Goal: Information Seeking & Learning: Stay updated

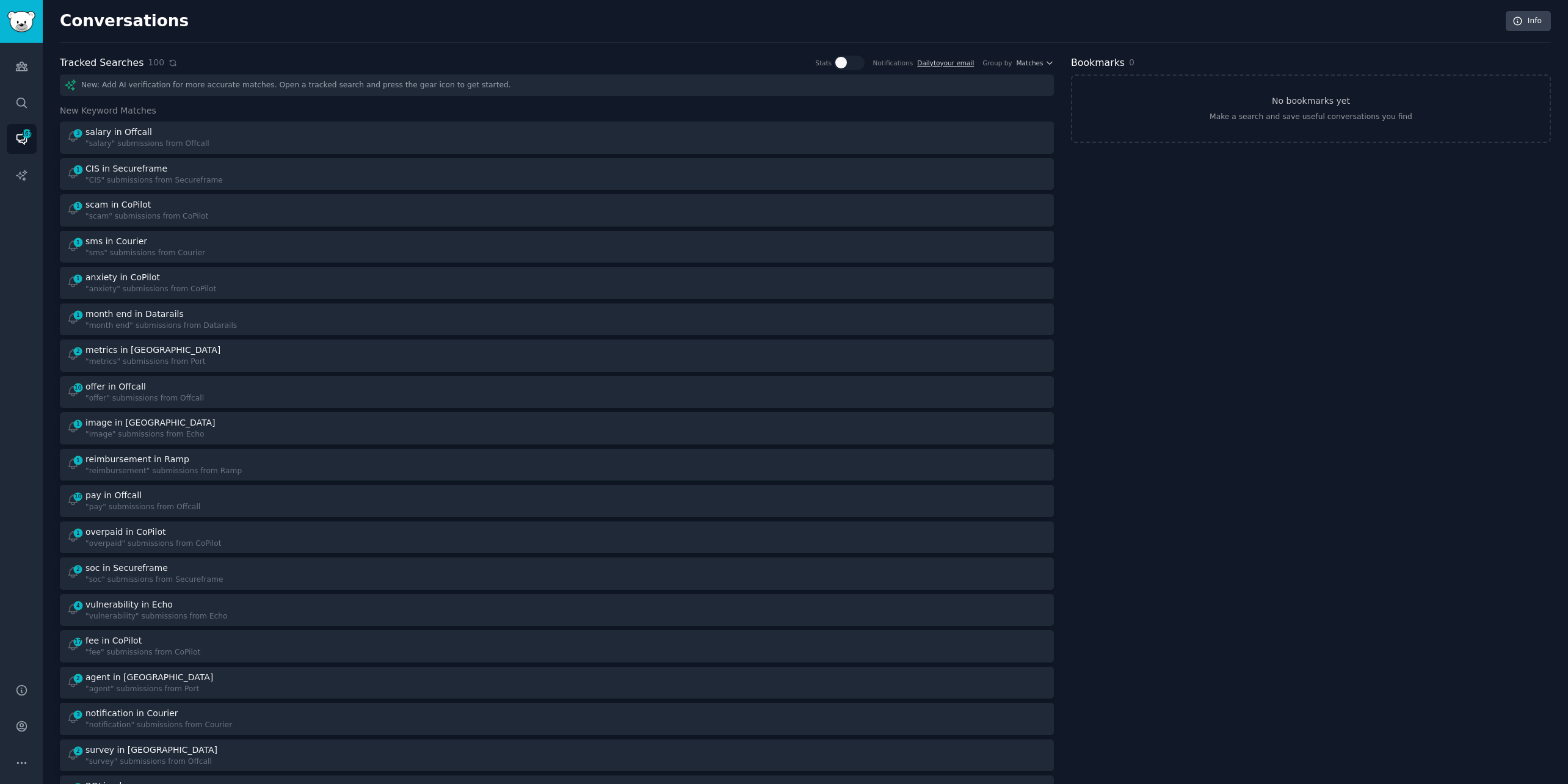
click at [169, 61] on icon at bounding box center [173, 63] width 9 height 8
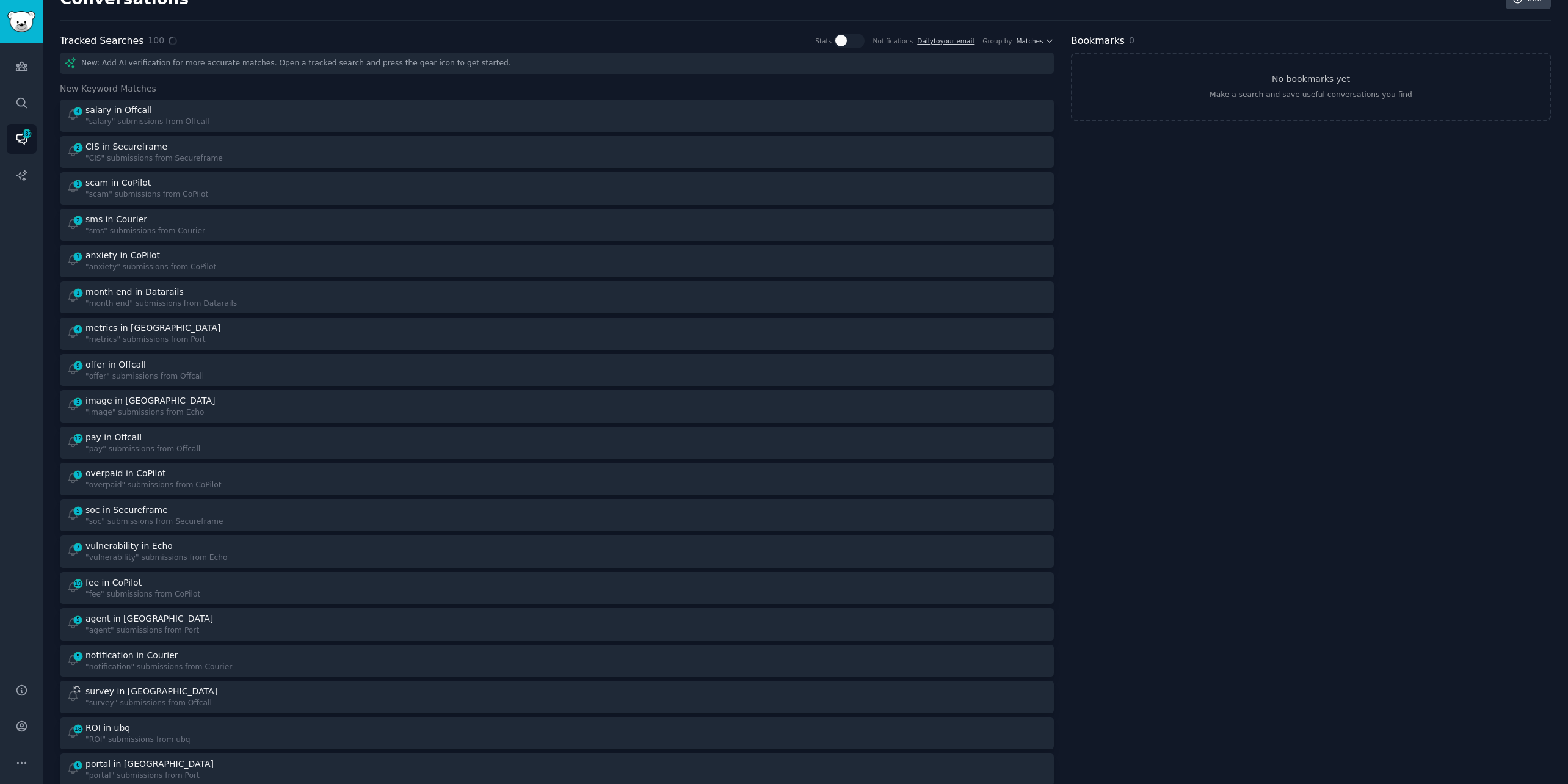
scroll to position [31, 0]
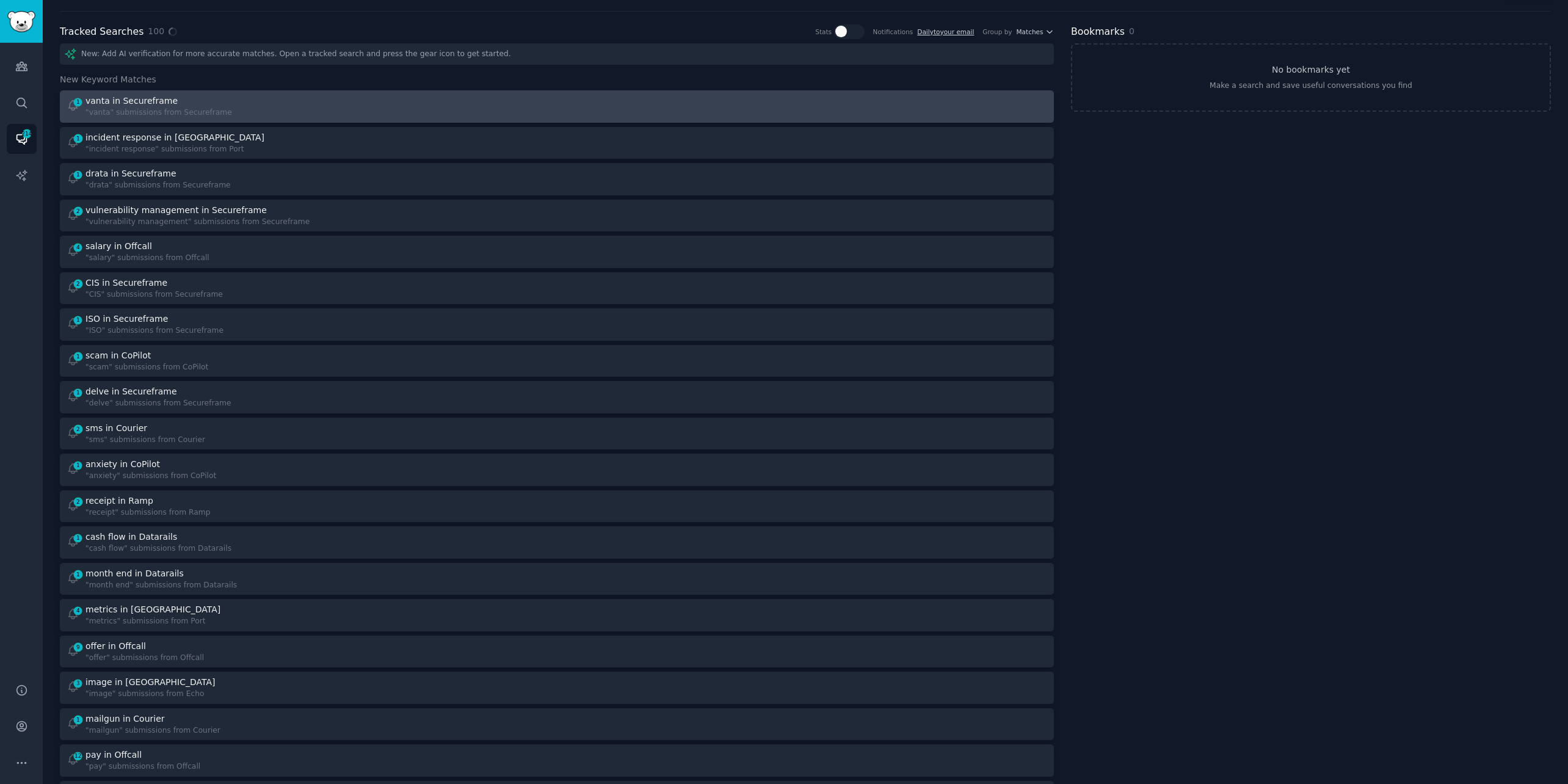
click at [436, 104] on div "1 vanta in Secureframe "vanta" submissions from Secureframe" at bounding box center [308, 107] width 483 height 24
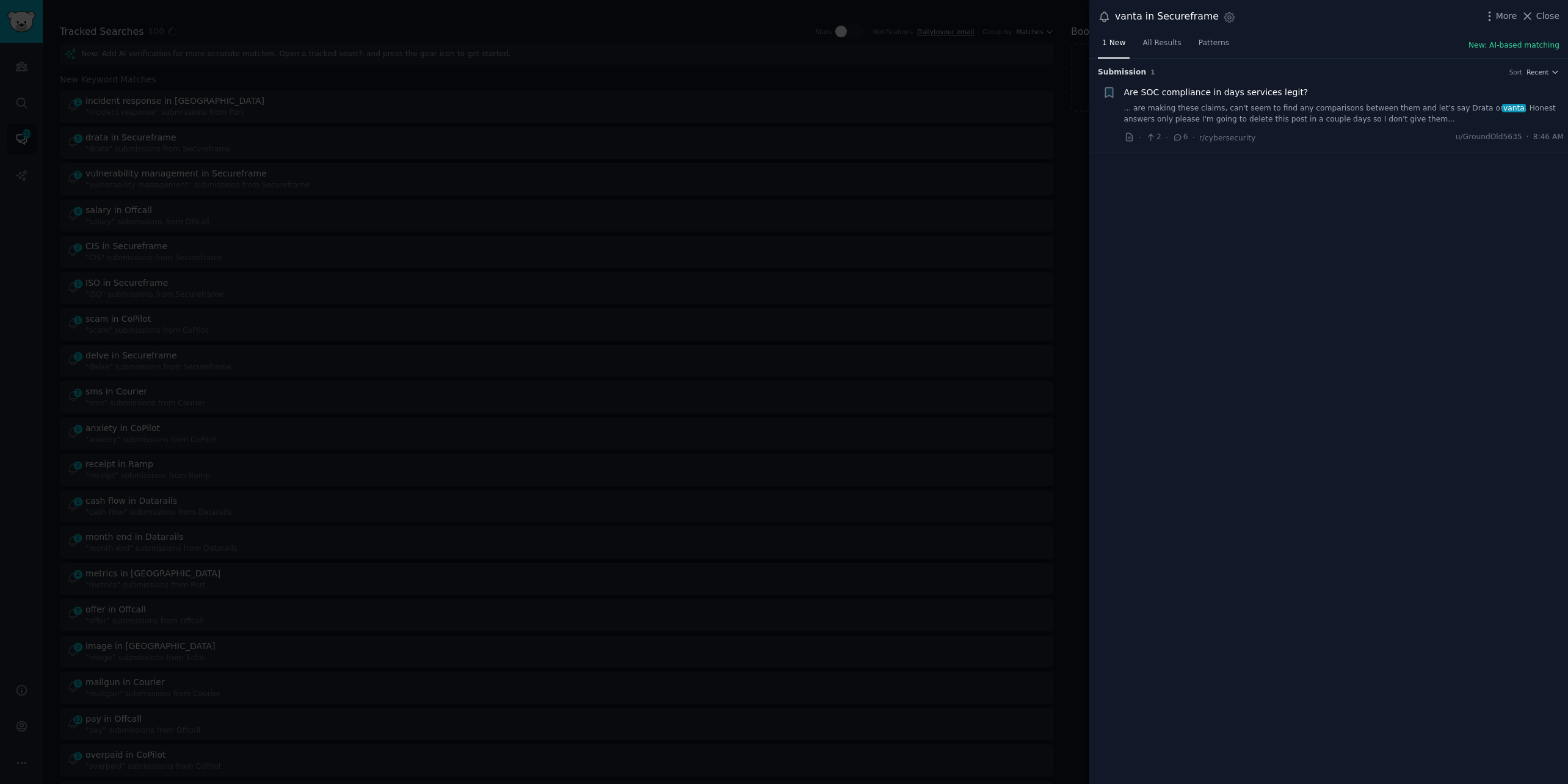
click at [1296, 107] on link "... are making these claims, can't seem to find any comparisons between them an…" at bounding box center [1344, 114] width 440 height 21
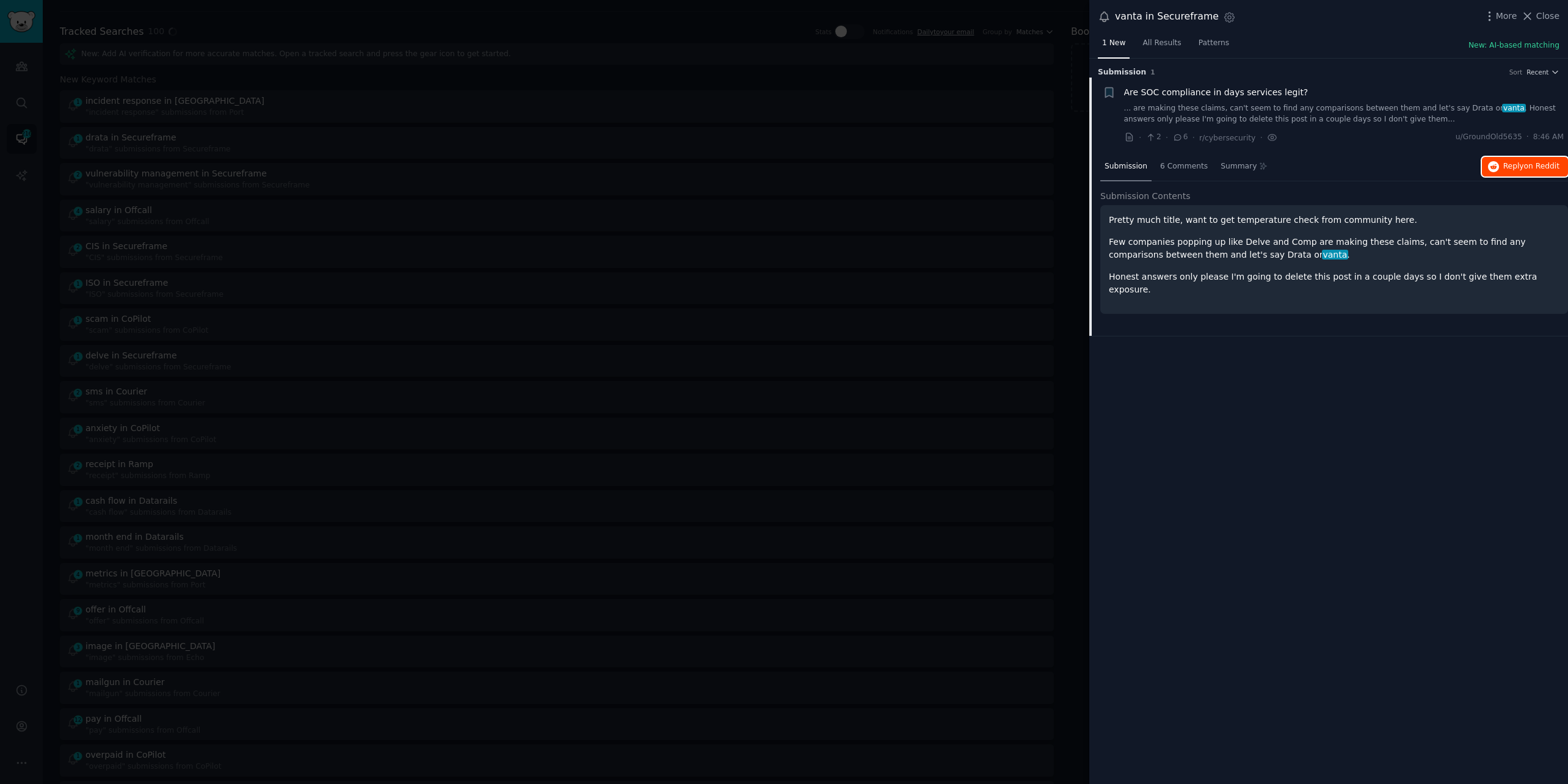
click at [1514, 166] on span "Reply on Reddit" at bounding box center [1531, 167] width 56 height 11
click at [369, 21] on div at bounding box center [784, 392] width 1568 height 784
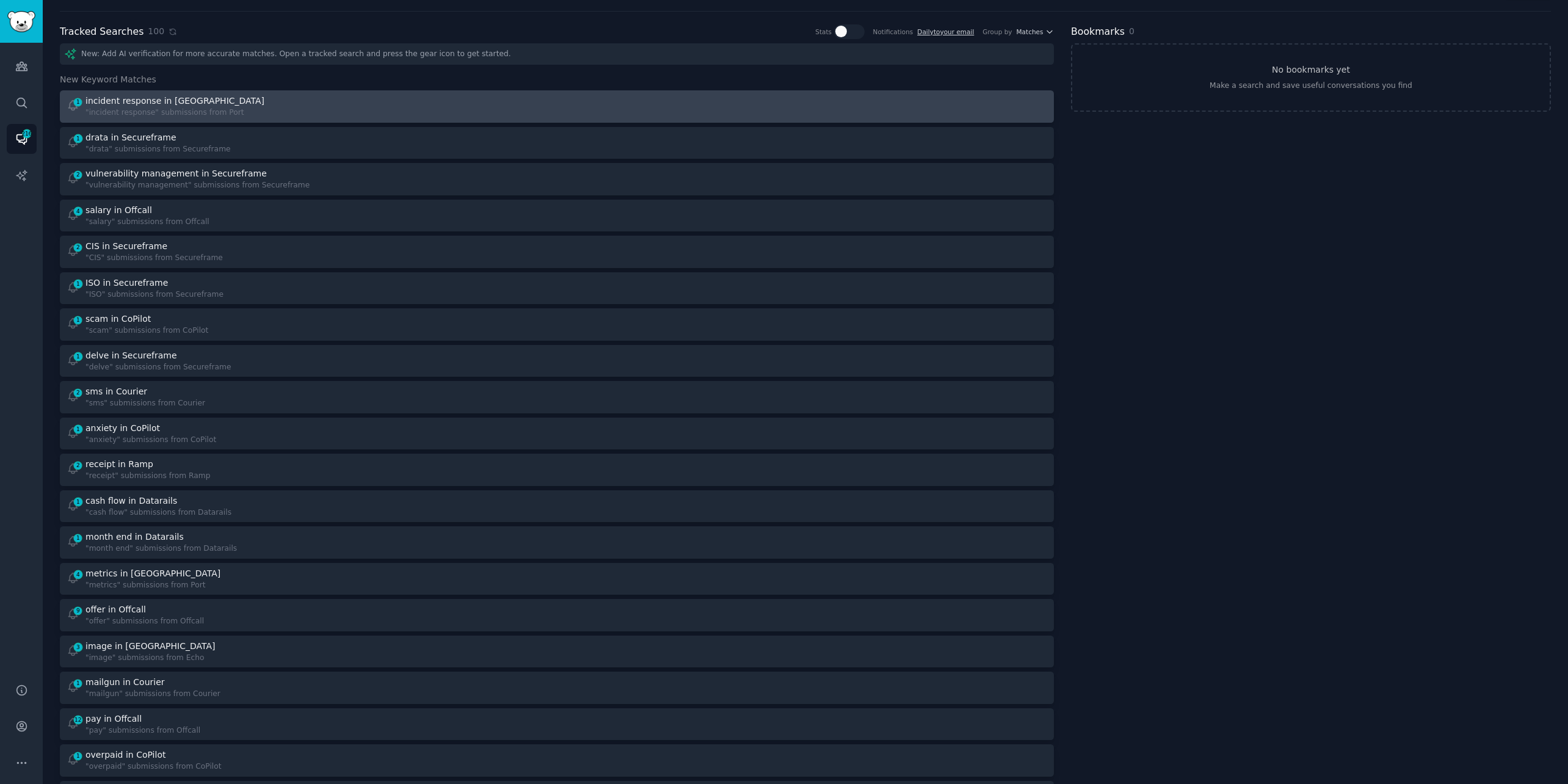
click at [283, 113] on div "1 incident response in Port "incident response" submissions from Port" at bounding box center [308, 107] width 483 height 24
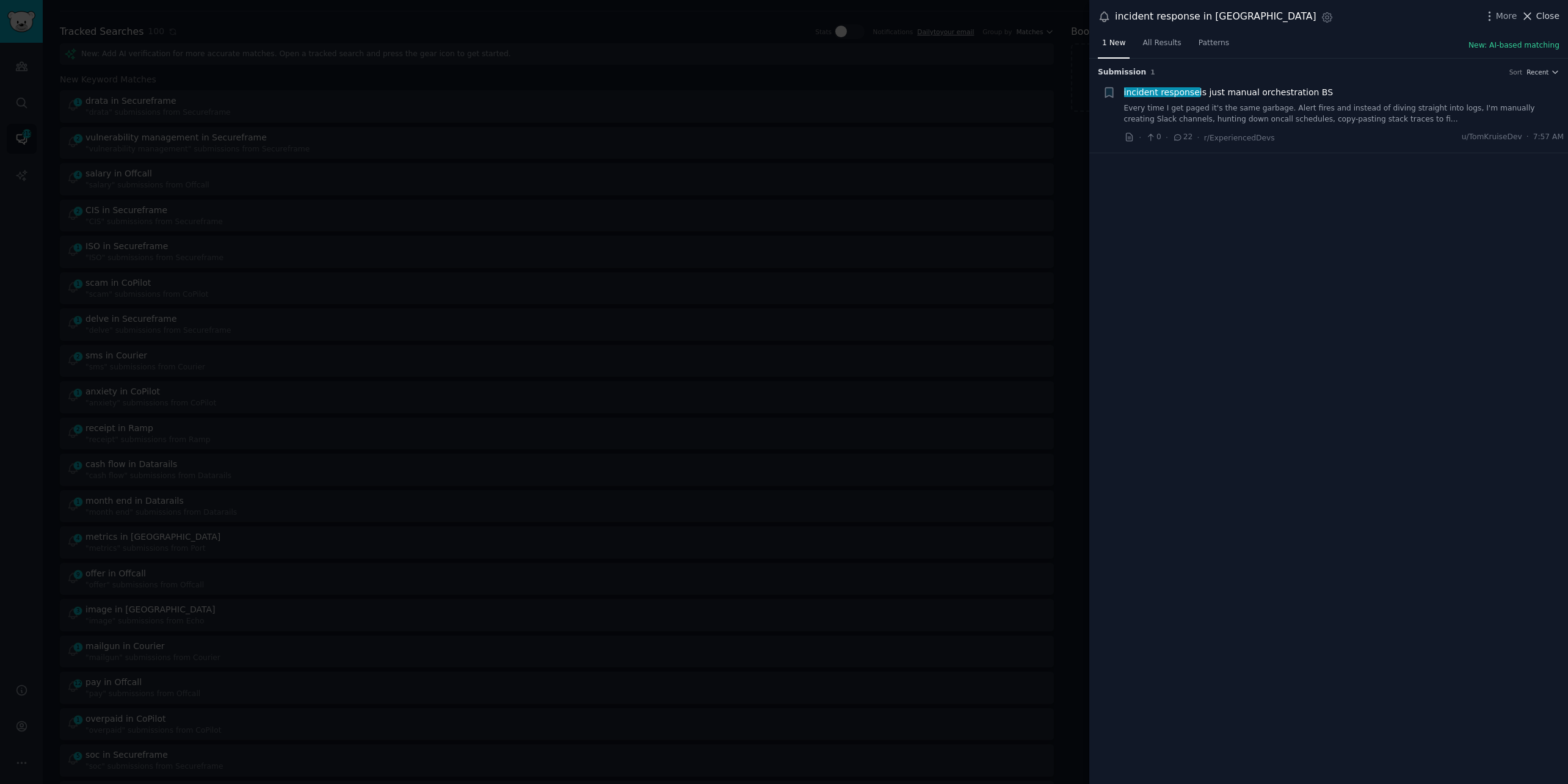
click at [1534, 11] on icon at bounding box center [1528, 16] width 13 height 13
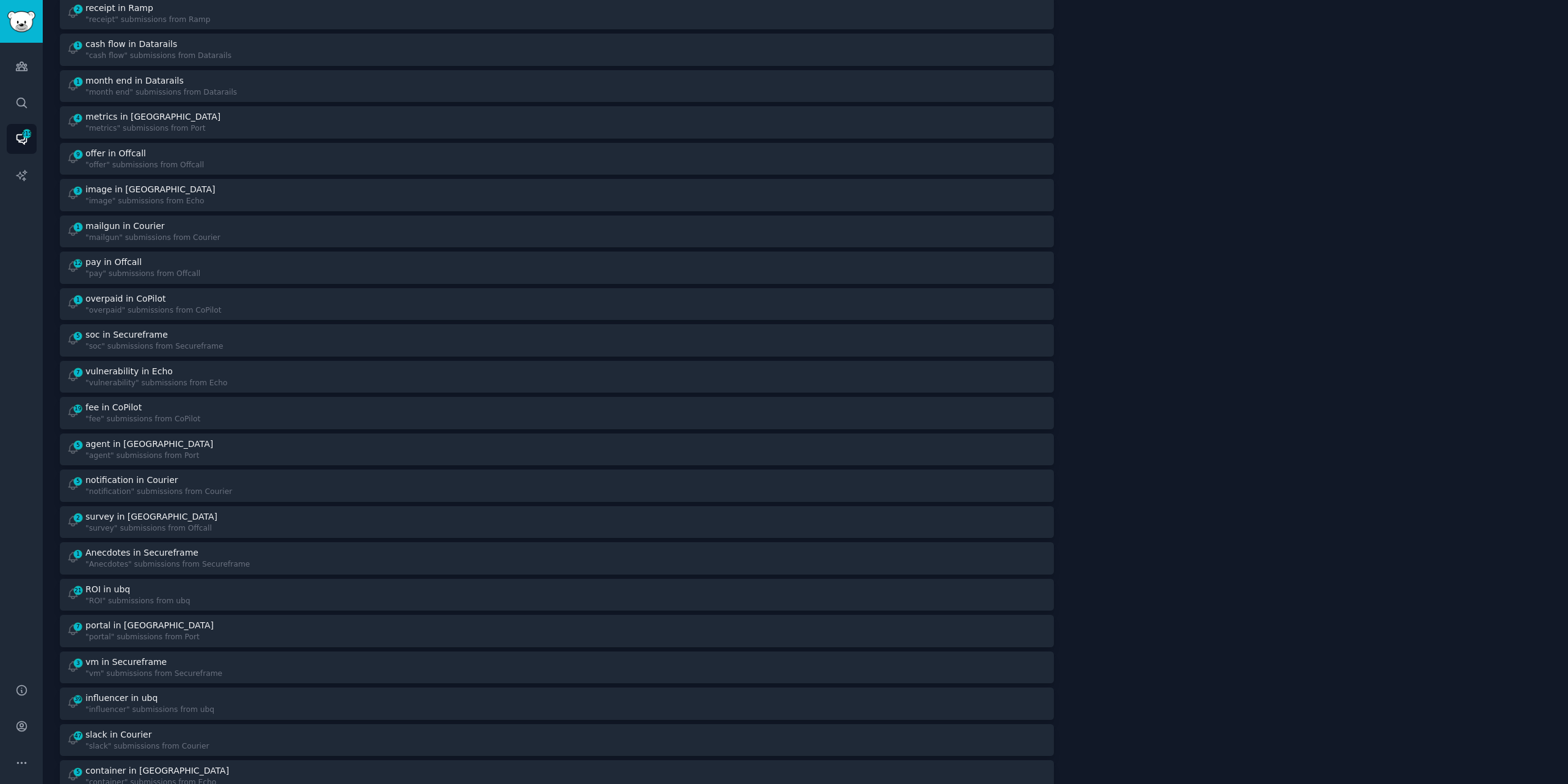
scroll to position [456, 0]
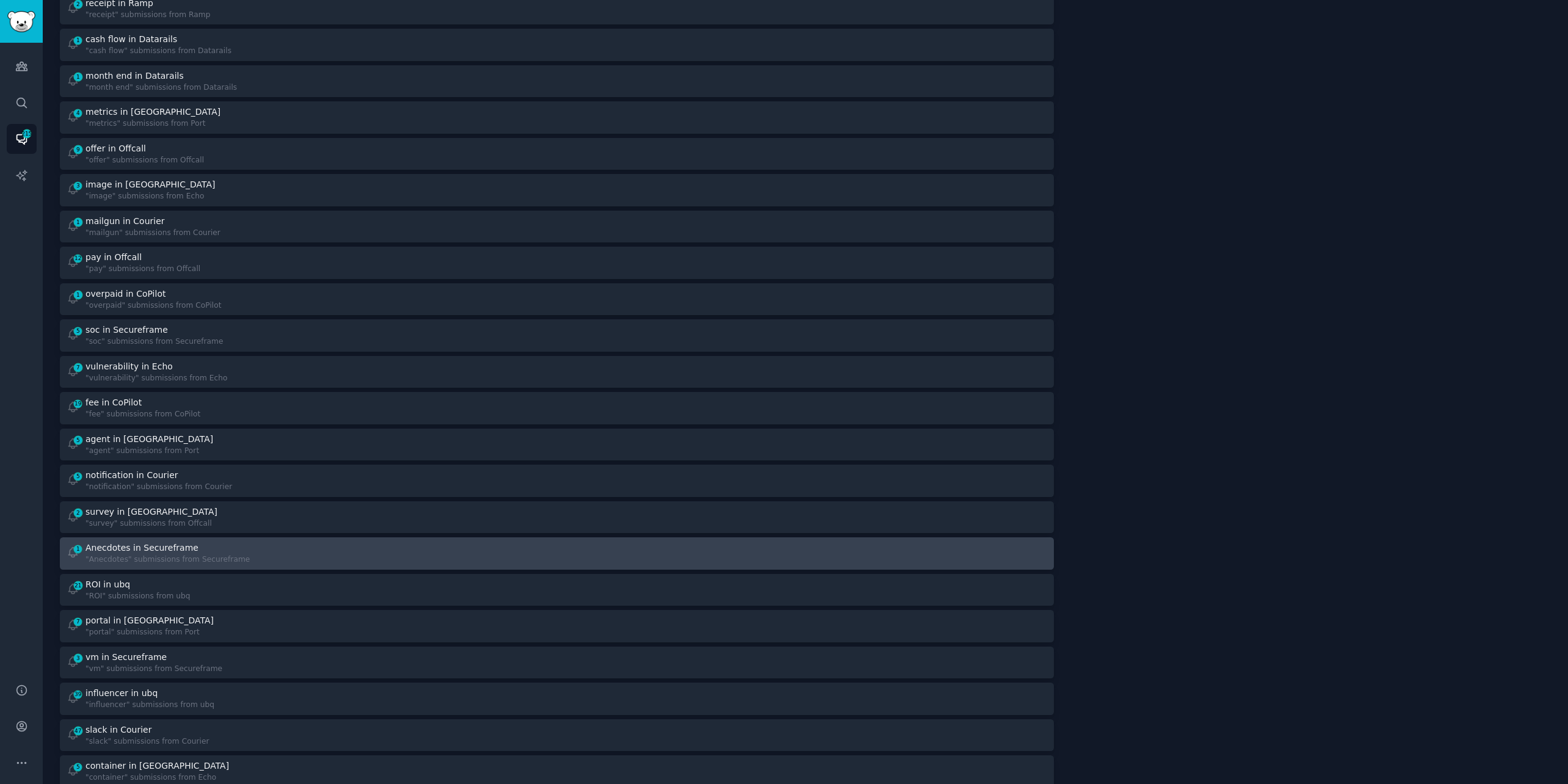
click at [401, 552] on div "1 Anecdotes in Secureframe "Anecdotes" submissions from Secureframe" at bounding box center [308, 553] width 483 height 24
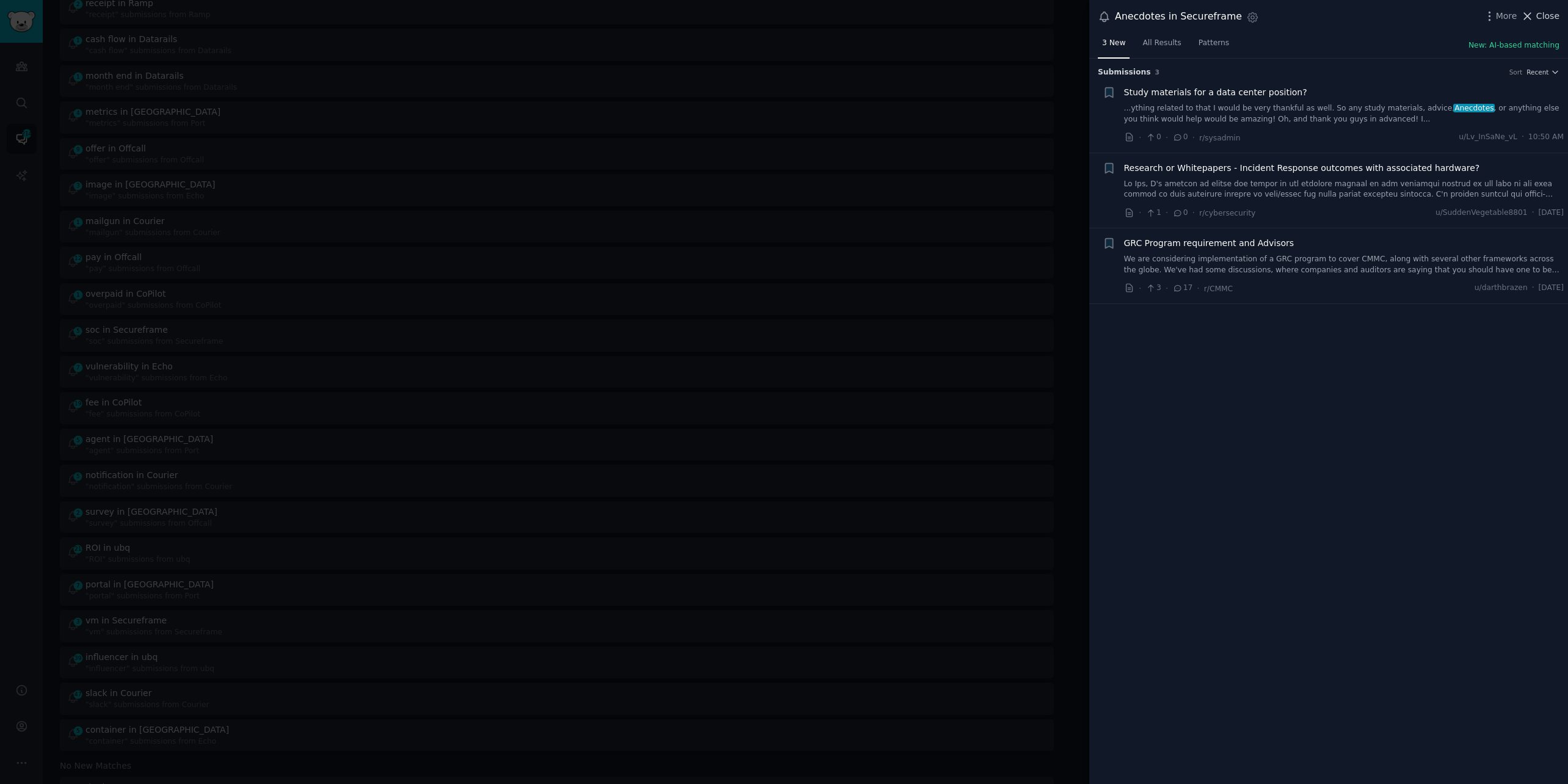
click at [1554, 13] on span "Close" at bounding box center [1547, 16] width 23 height 13
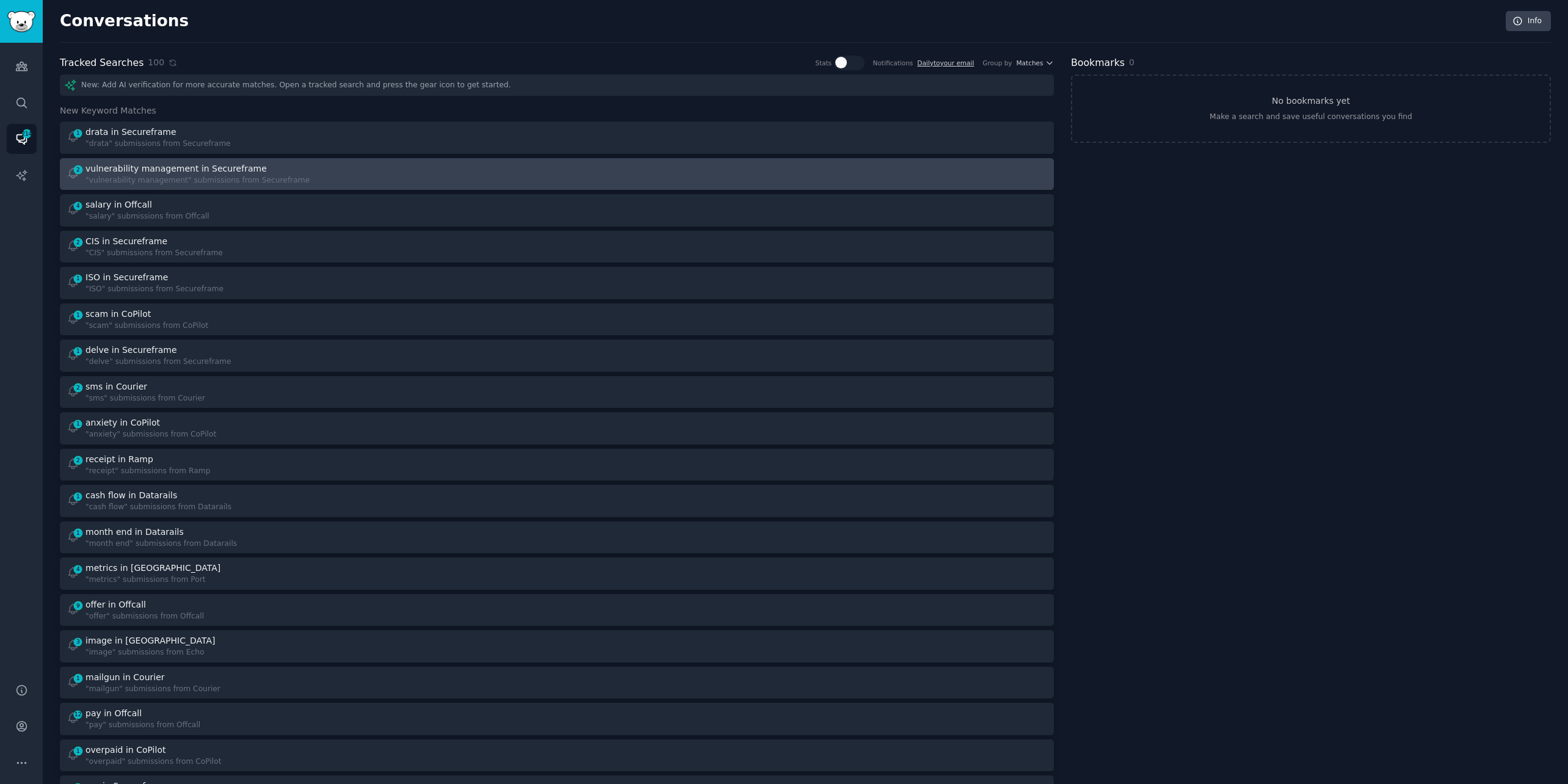
click at [348, 166] on div "2 vulnerability management in Secureframe "vulnerability management" submission…" at bounding box center [308, 174] width 483 height 24
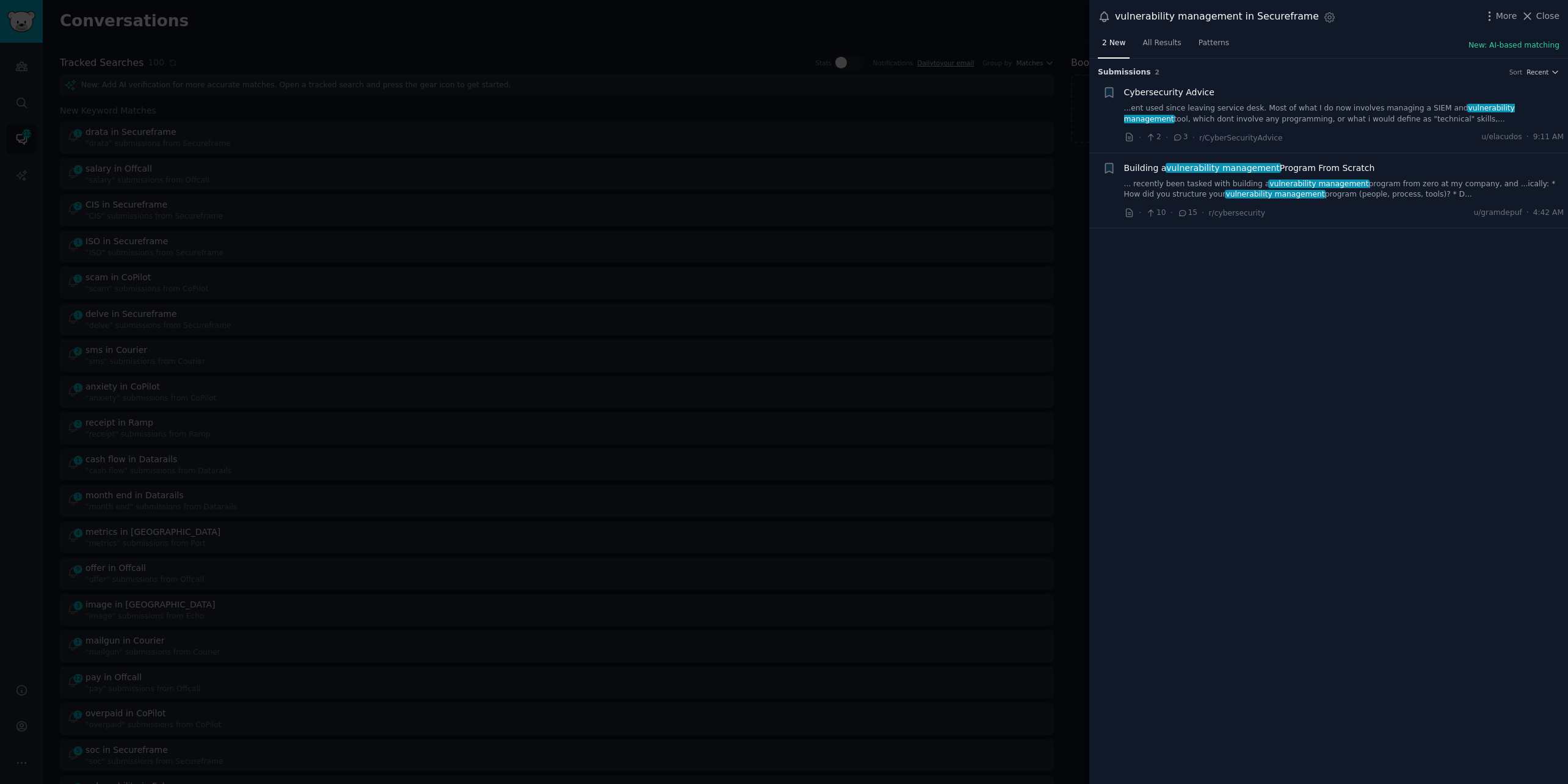
click at [1369, 196] on link "... recently been tasked with building a vulnerability management program from …" at bounding box center [1344, 190] width 440 height 21
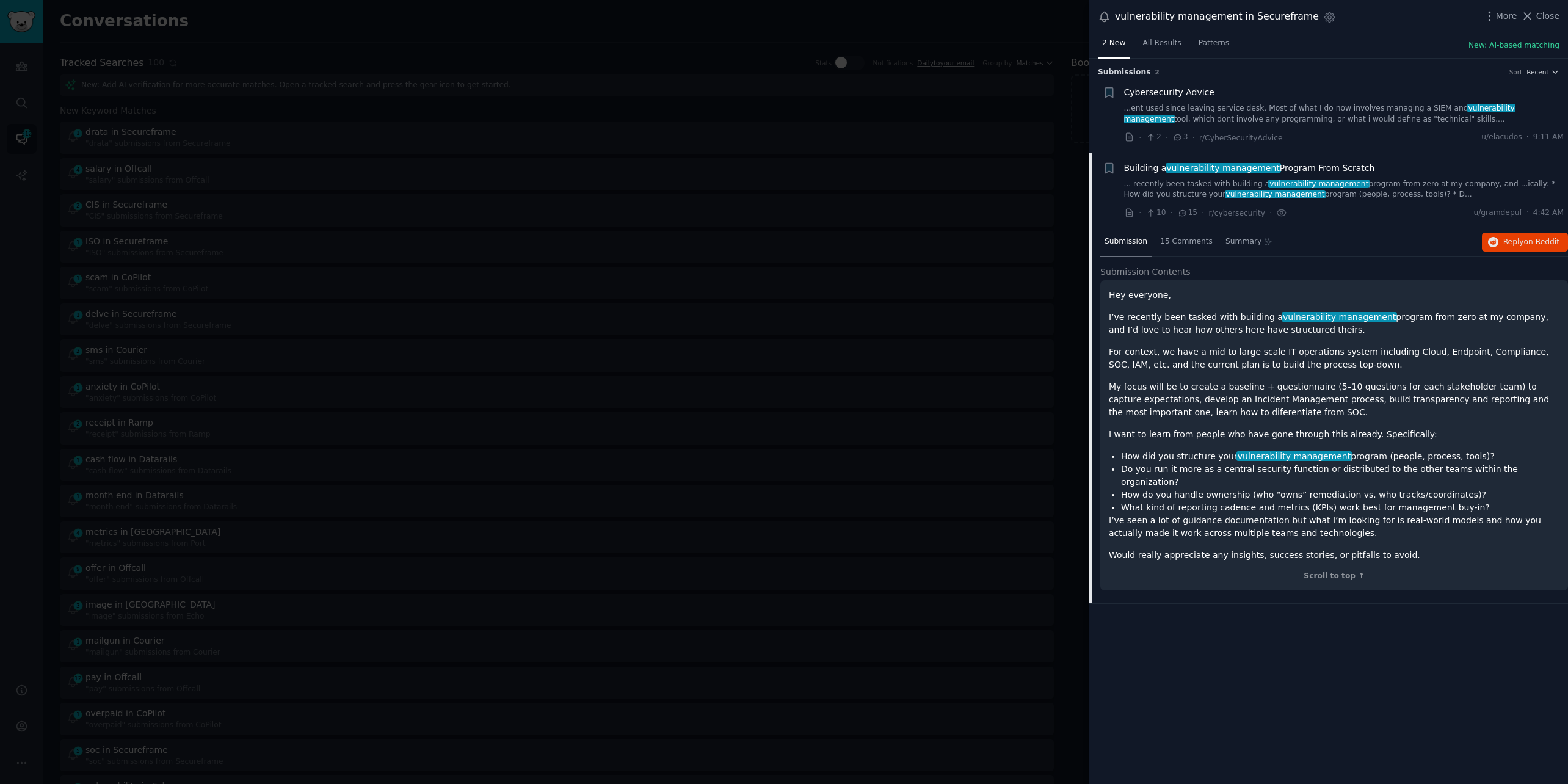
click at [733, 33] on div at bounding box center [784, 392] width 1568 height 784
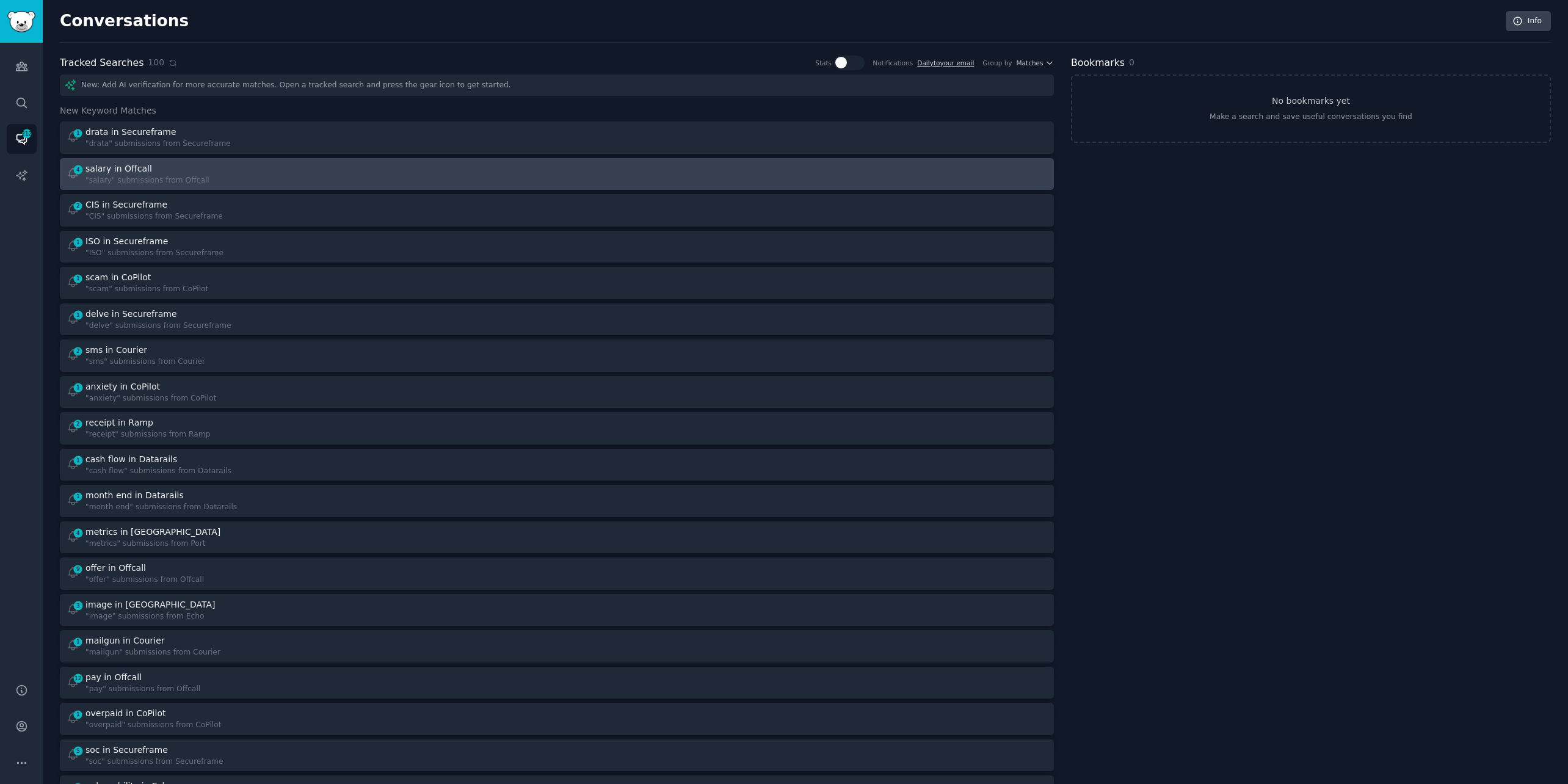
click at [356, 183] on div "4 salary in Offcall "salary" submissions from Offcall" at bounding box center [308, 174] width 483 height 24
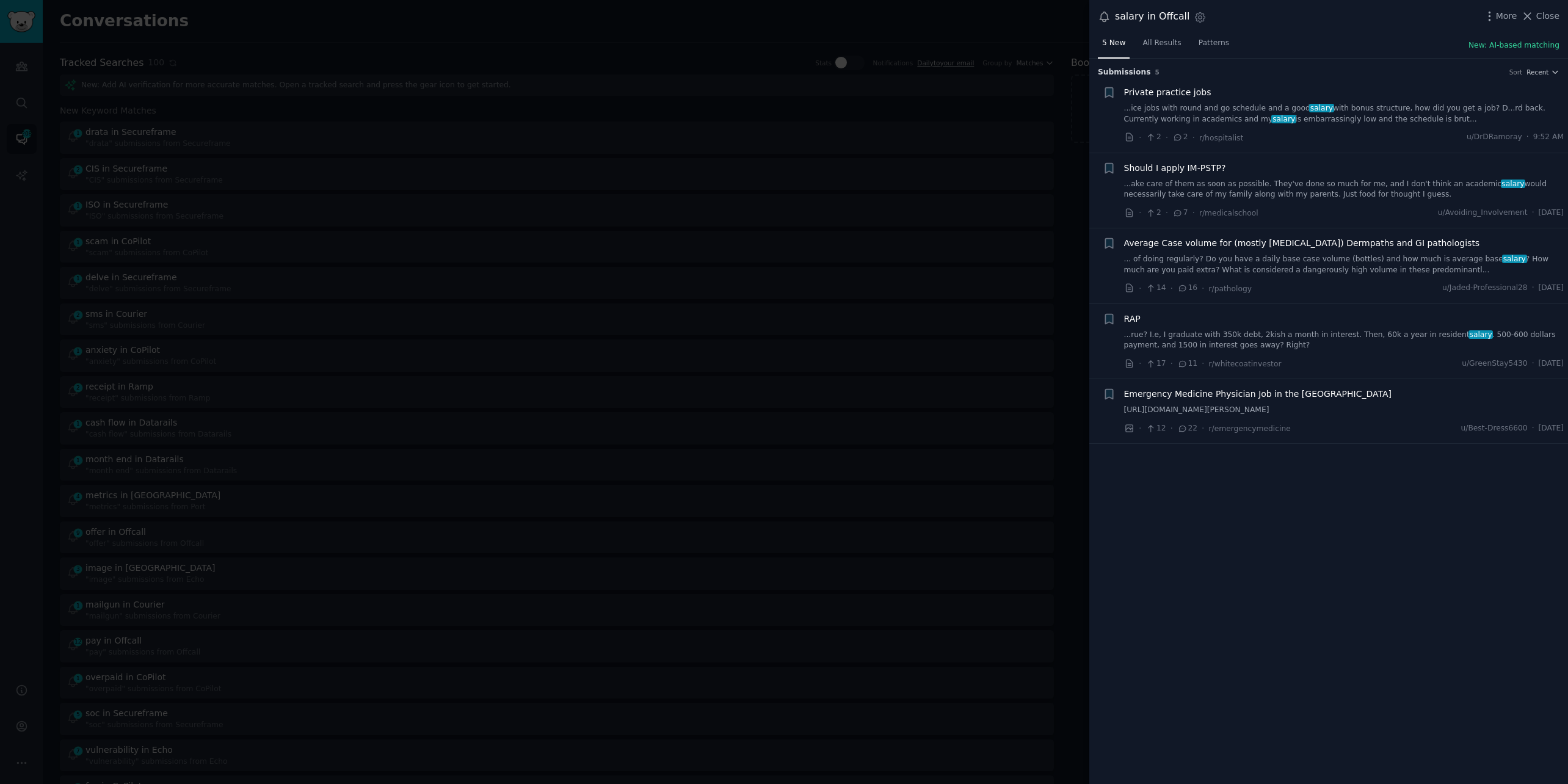
click at [1277, 118] on link "...ice jobs with round and go schedule and a good salary with bonus structure, …" at bounding box center [1344, 114] width 440 height 21
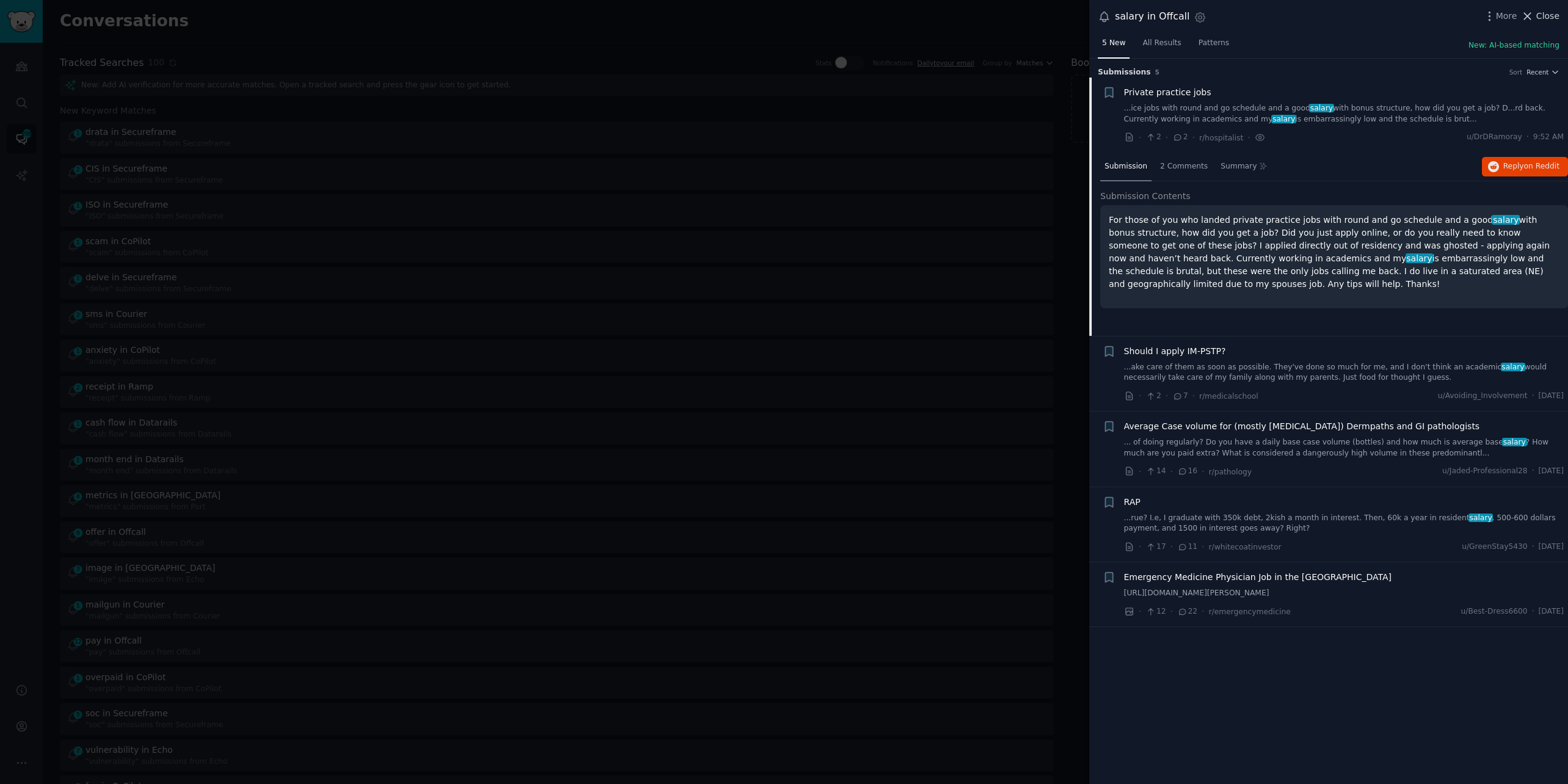
click at [1542, 16] on span "Close" at bounding box center [1547, 16] width 23 height 13
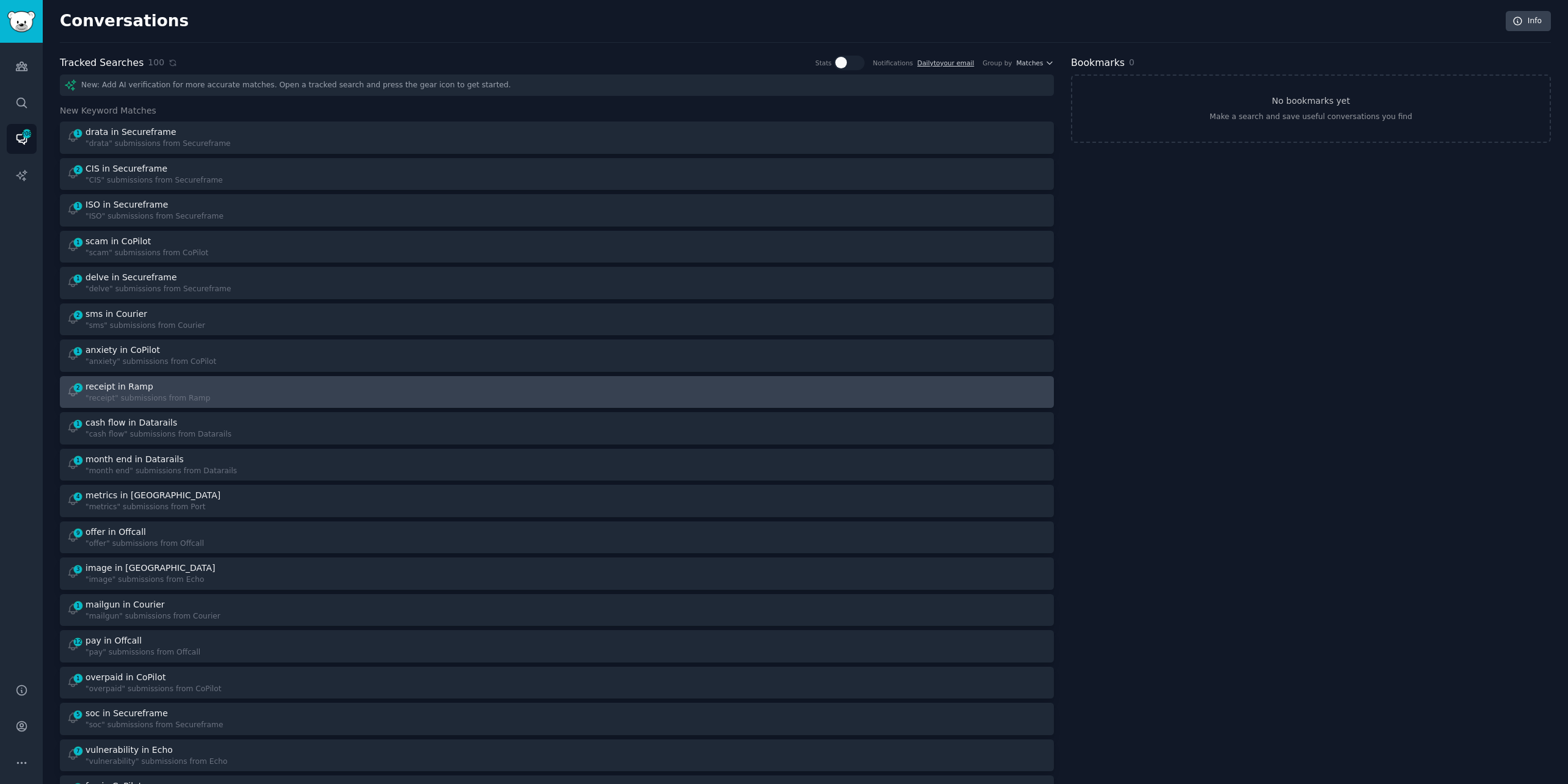
scroll to position [42, 0]
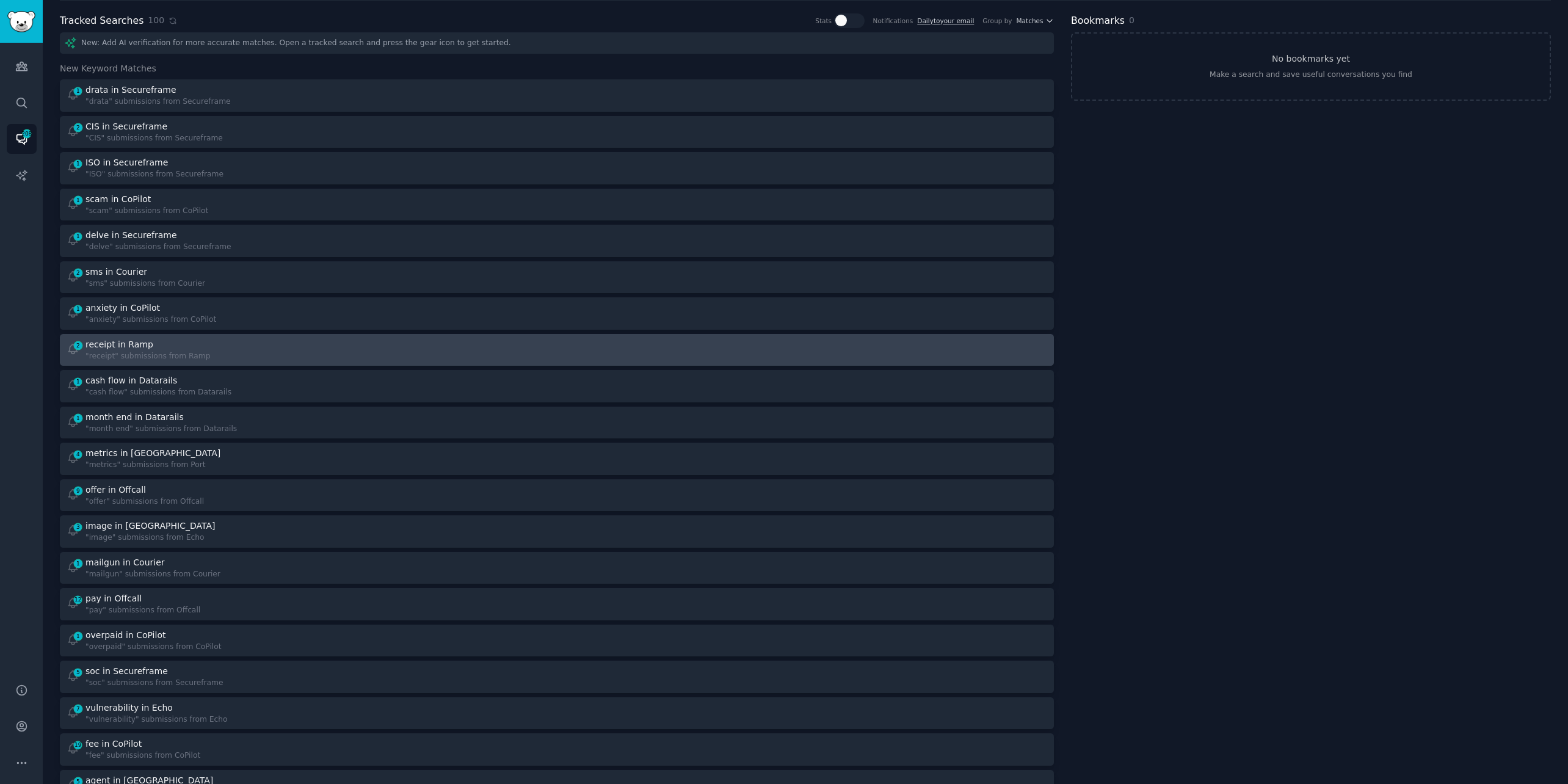
click at [363, 360] on div "2 receipt in Ramp "receipt" submissions from Ramp" at bounding box center [308, 350] width 483 height 24
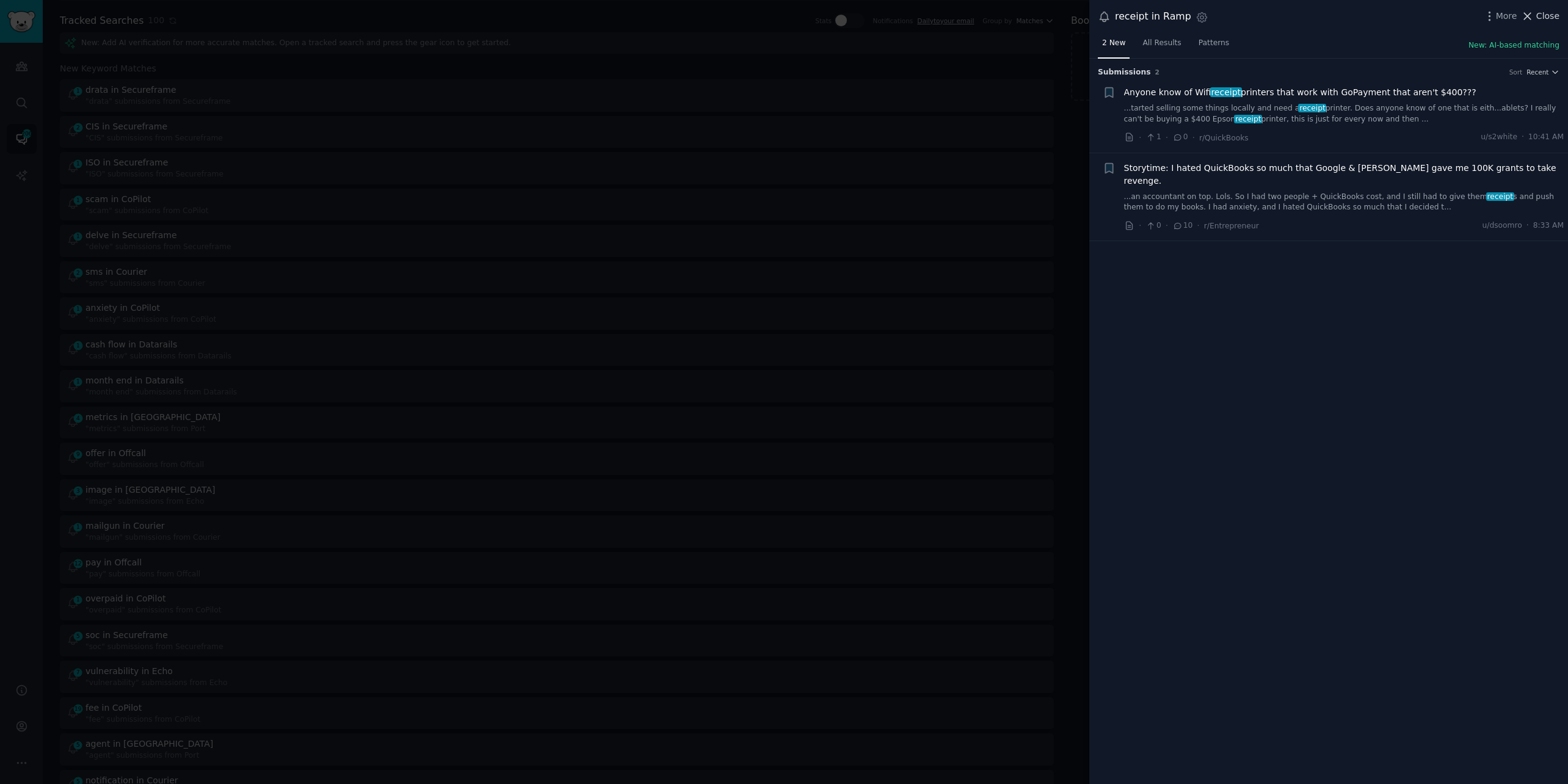
click at [1542, 14] on span "Close" at bounding box center [1547, 16] width 23 height 13
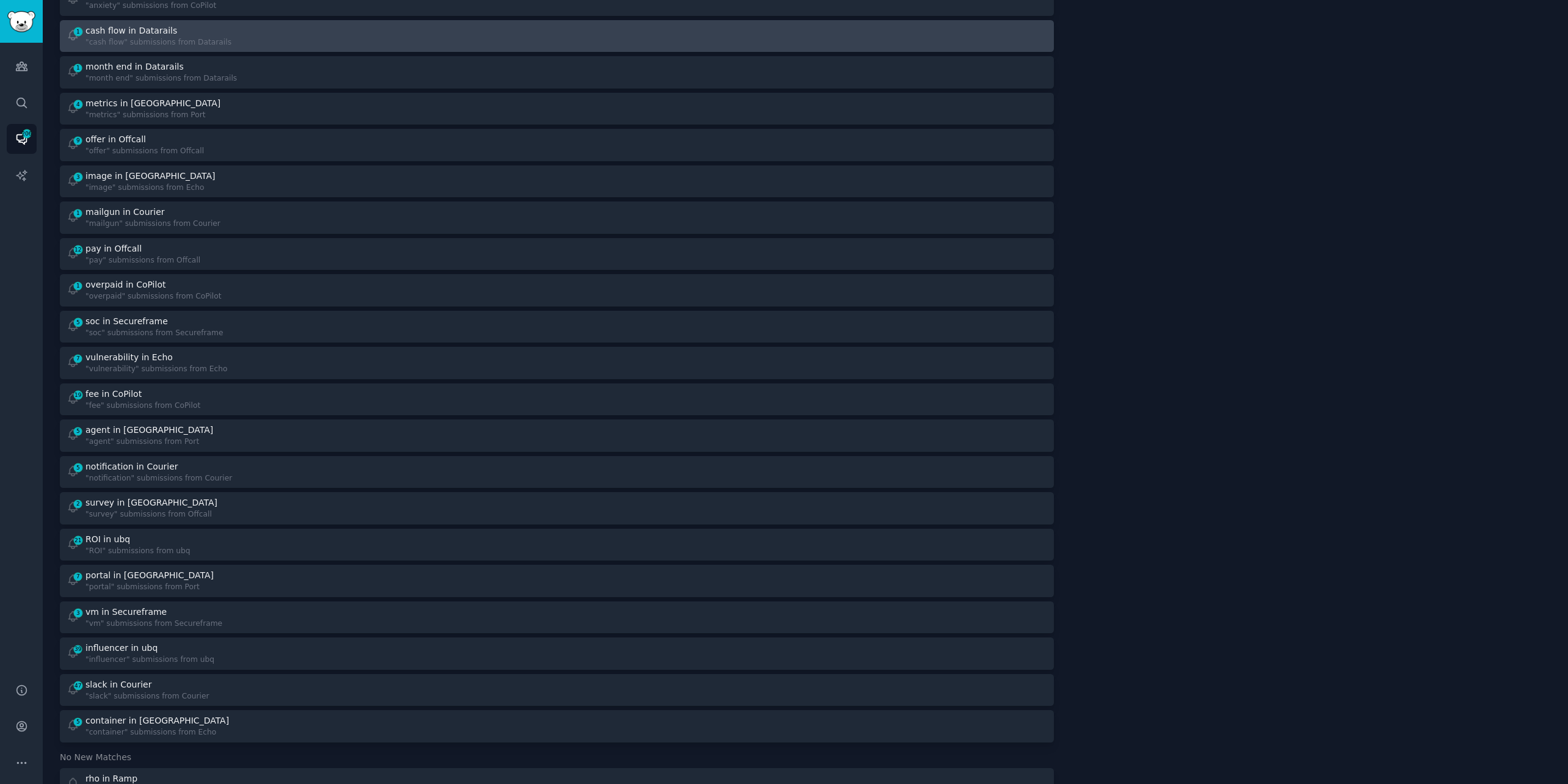
scroll to position [365, 0]
